Goal: Navigation & Orientation: Go to known website

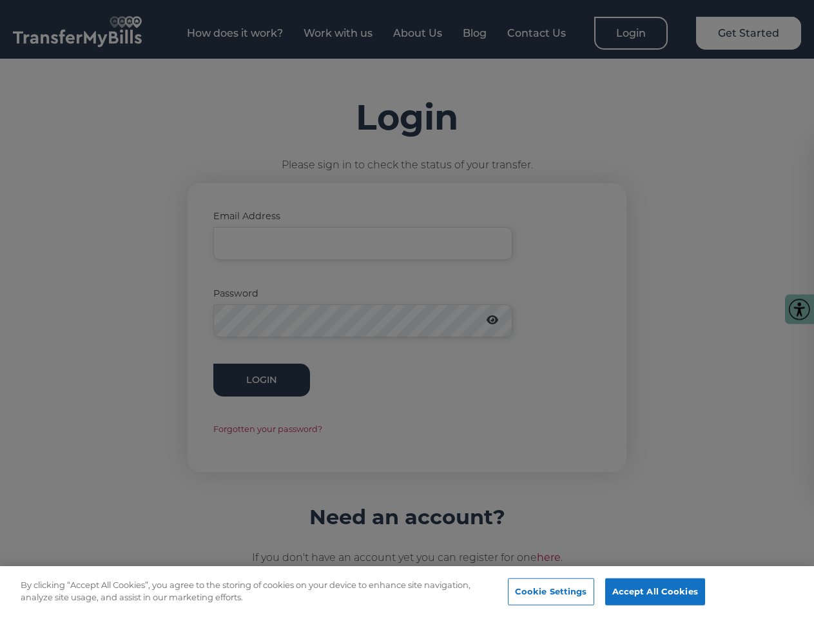
click at [407, 309] on div at bounding box center [407, 309] width 814 height 619
click at [568, 592] on button "Cookie Settings" at bounding box center [551, 591] width 86 height 27
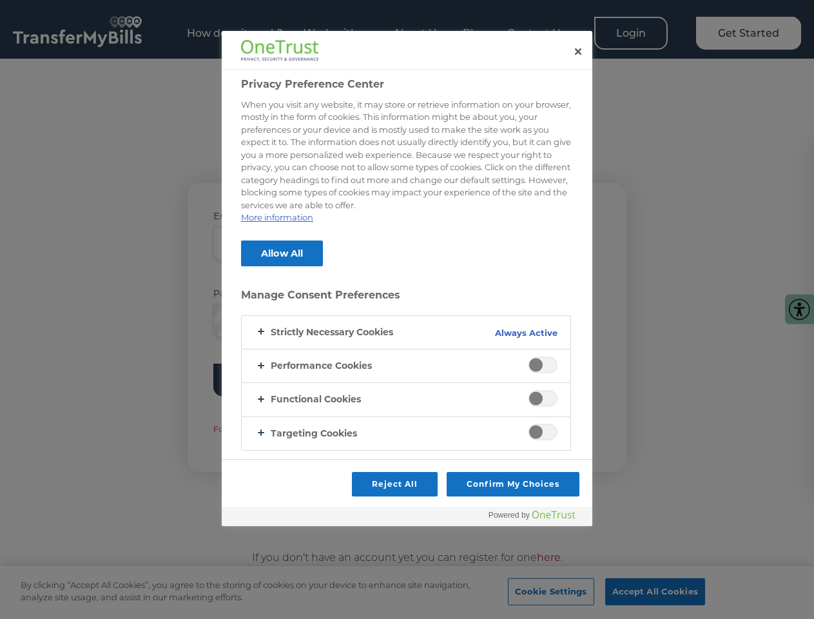
click at [671, 592] on div at bounding box center [407, 309] width 814 height 619
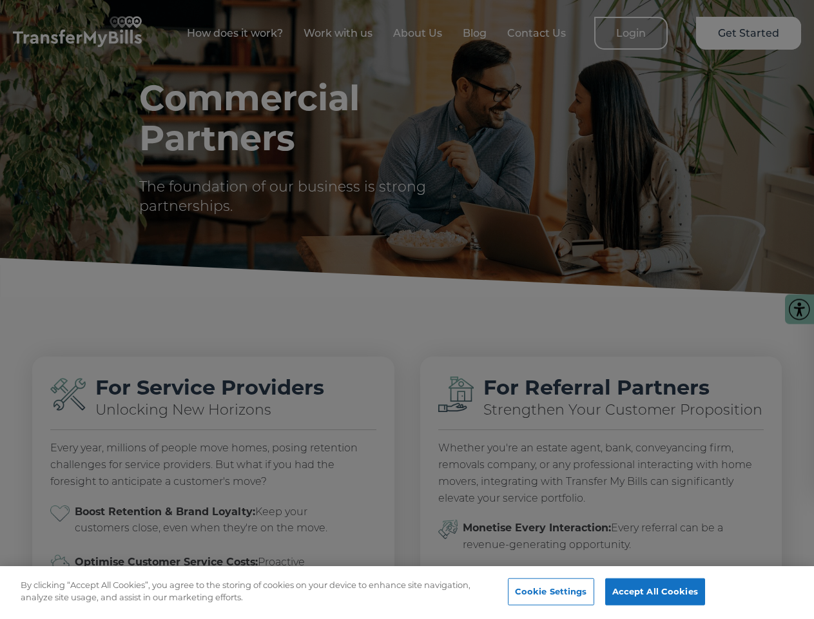
click at [407, 309] on div at bounding box center [407, 309] width 814 height 619
click at [568, 592] on button "Cookie Settings" at bounding box center [551, 591] width 86 height 27
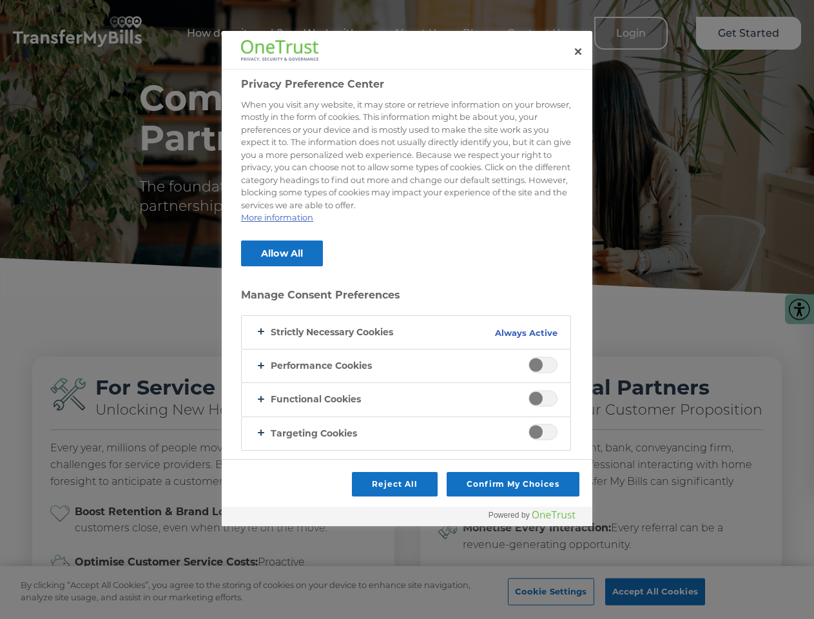
click at [671, 592] on div at bounding box center [407, 309] width 814 height 619
